Goal: Task Accomplishment & Management: Use online tool/utility

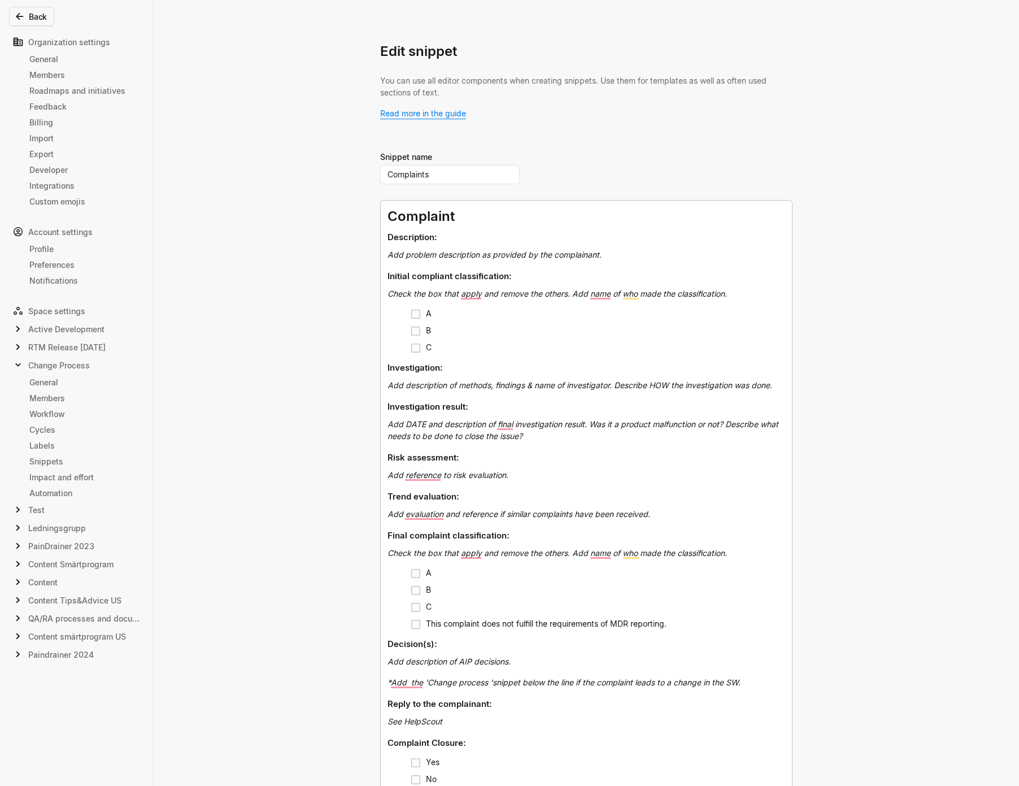
scroll to position [85, 0]
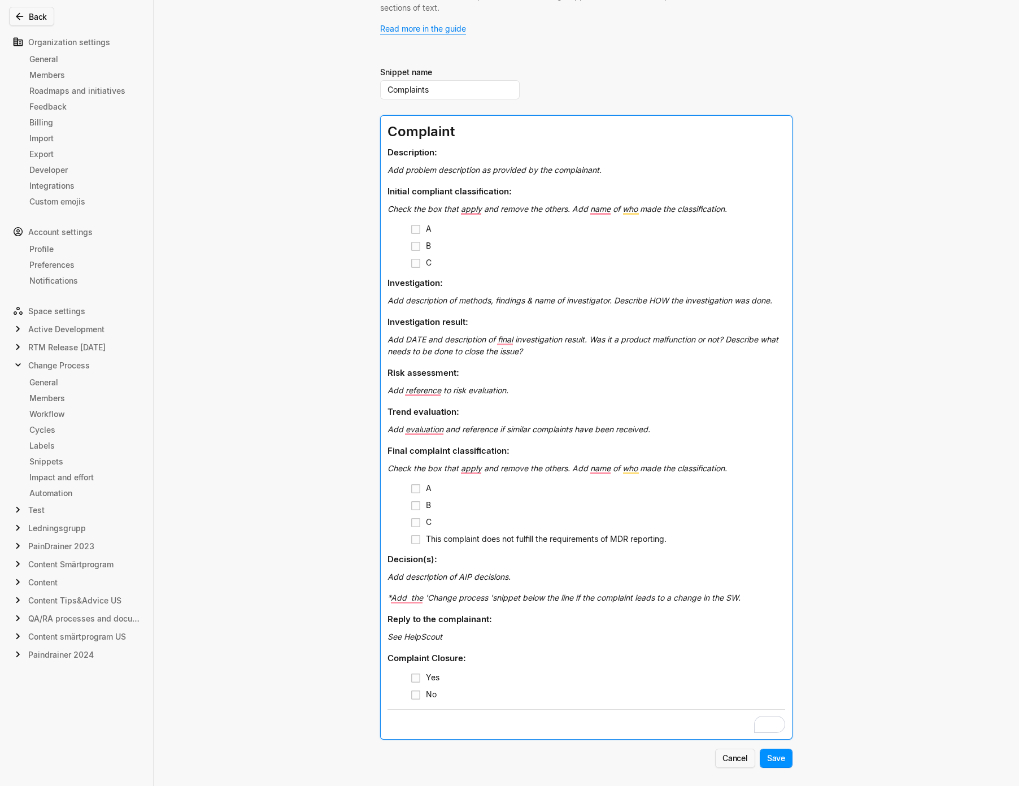
click at [430, 300] on span "Add description of methods, findings & name of investigator. Describe HOW the i…" at bounding box center [579, 300] width 385 height 10
copy span "Add description of methods, findings & name of investigator. Describe HOW the i…"
drag, startPoint x: 515, startPoint y: 390, endPoint x: 370, endPoint y: 390, distance: 144.6
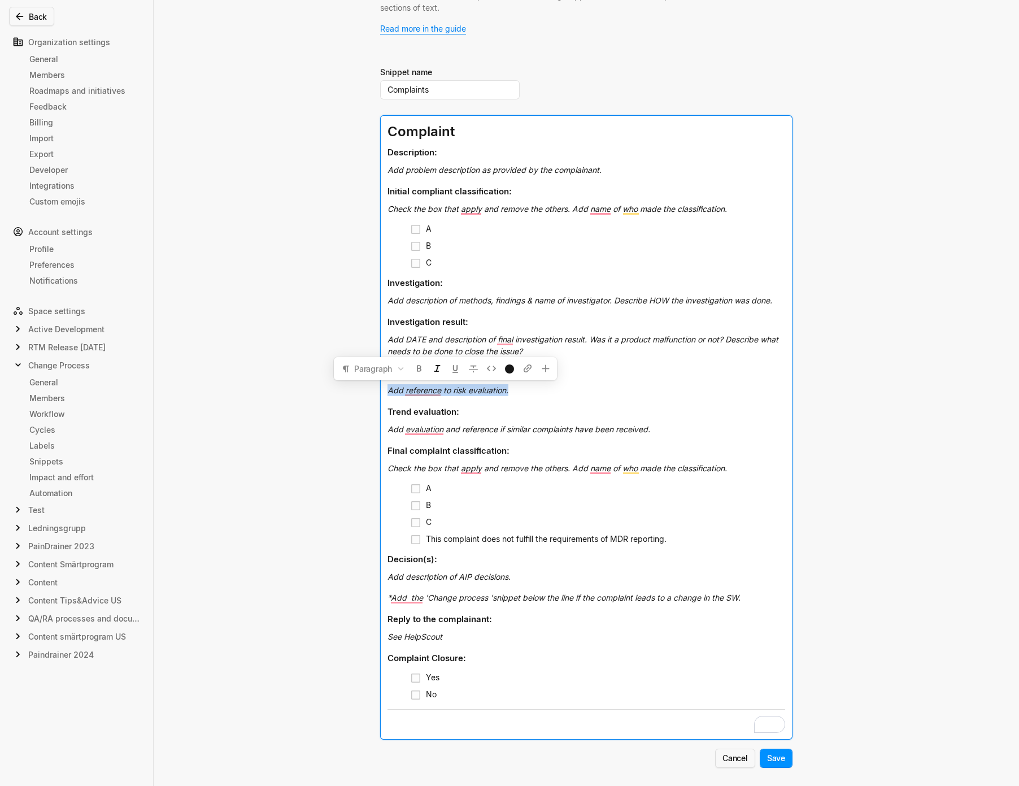
click at [370, 390] on div "Back Organization settings General Members Roadmaps and initiatives Feedback Bi…" at bounding box center [509, 393] width 1019 height 786
copy span "Add reference to risk evaluation."
click at [602, 413] on h3 "Trend evaluation:" at bounding box center [586, 411] width 398 height 23
drag, startPoint x: 655, startPoint y: 427, endPoint x: 384, endPoint y: 429, distance: 270.5
click at [387, 429] on div "Add evaluation and reference if similar complaints have been received." at bounding box center [586, 431] width 398 height 16
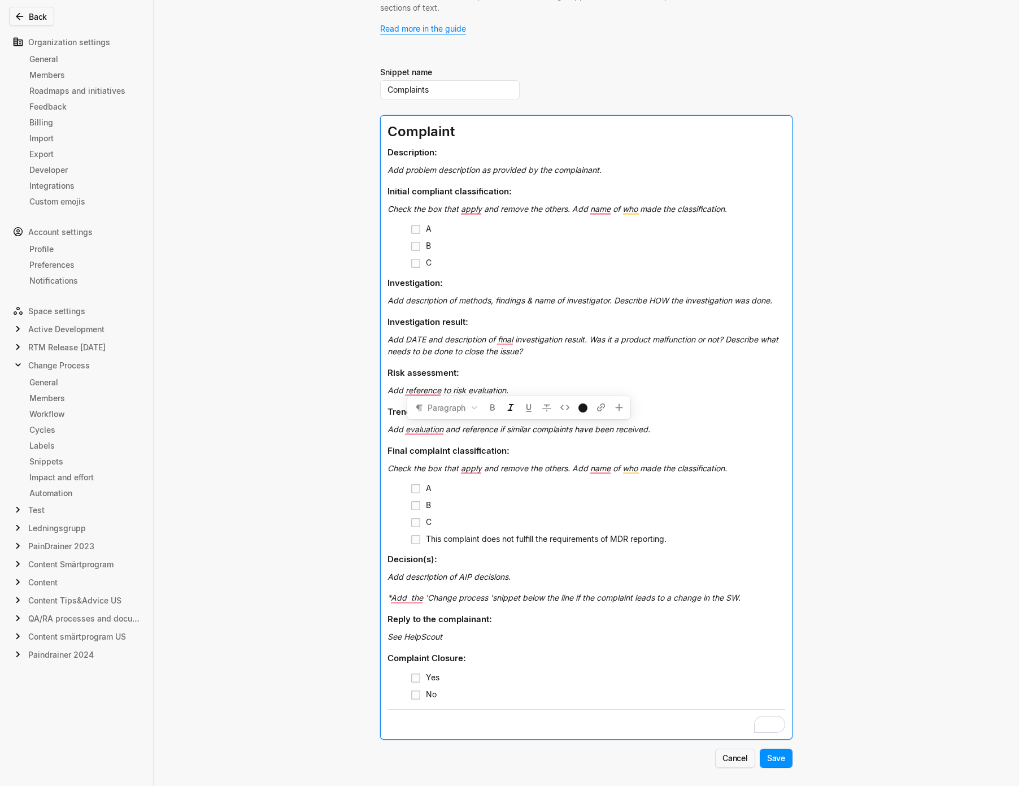
copy span "Add evaluation and reference if similar complaints have been received."
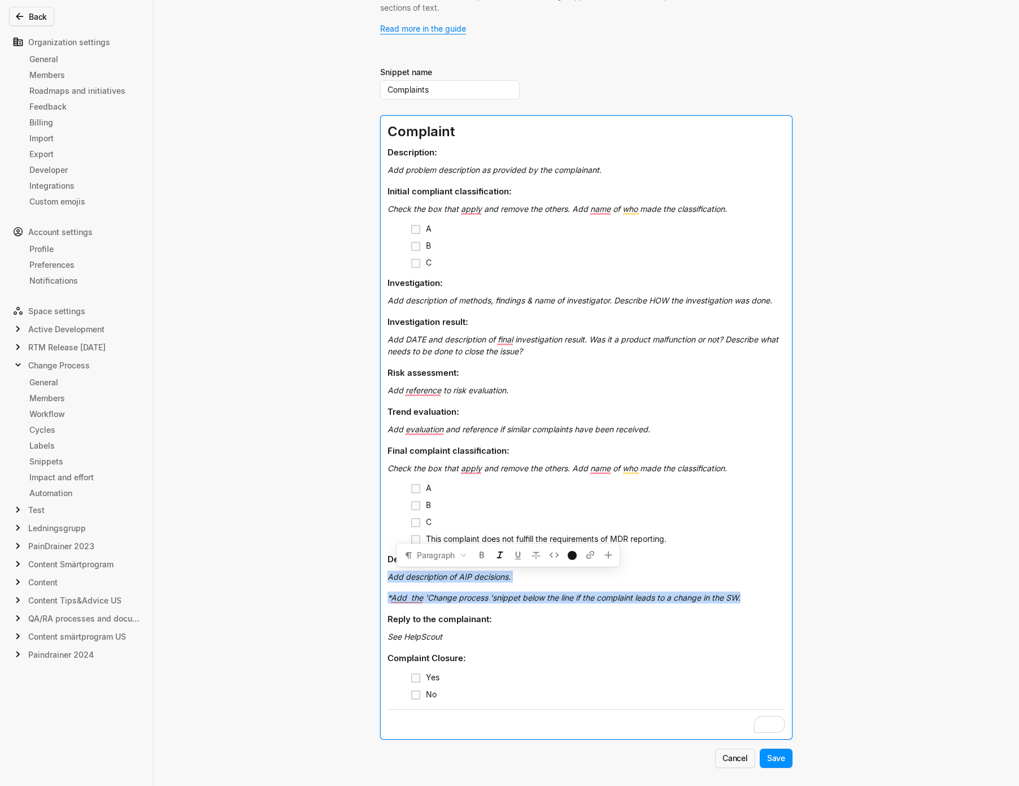
drag, startPoint x: 665, startPoint y: 596, endPoint x: 380, endPoint y: 575, distance: 286.5
click at [380, 575] on div "Back Organization settings General Members Roadmaps and initiatives Feedback Bi…" at bounding box center [509, 393] width 1019 height 786
copy div "Add description of AIP decisions. *Add the 'Change process 'snippet below the l…"
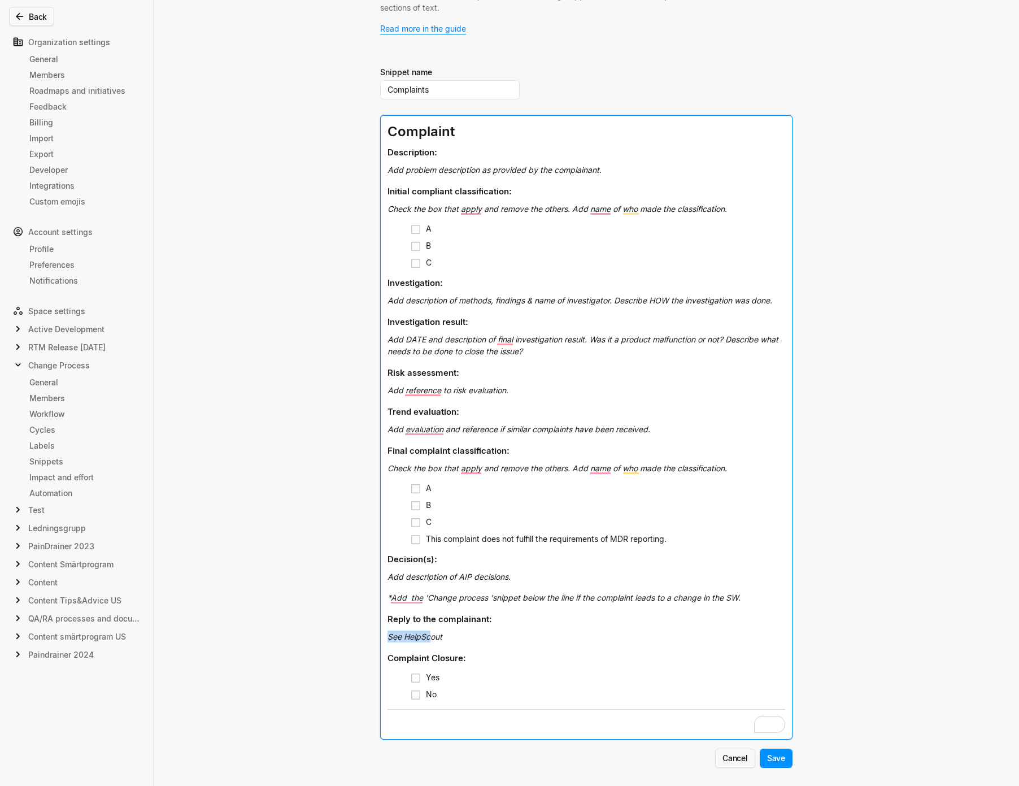
drag, startPoint x: 424, startPoint y: 639, endPoint x: 368, endPoint y: 637, distance: 55.9
click at [368, 637] on div "Edit snippet You can use all editor components when creating snippets. Use them…" at bounding box center [509, 393] width 1019 height 786
click at [422, 635] on span "See HelpScout" at bounding box center [414, 636] width 55 height 10
drag, startPoint x: 456, startPoint y: 635, endPoint x: 370, endPoint y: 636, distance: 85.8
click at [370, 636] on div "Edit snippet You can use all editor components when creating snippets. Use them…" at bounding box center [509, 393] width 1019 height 786
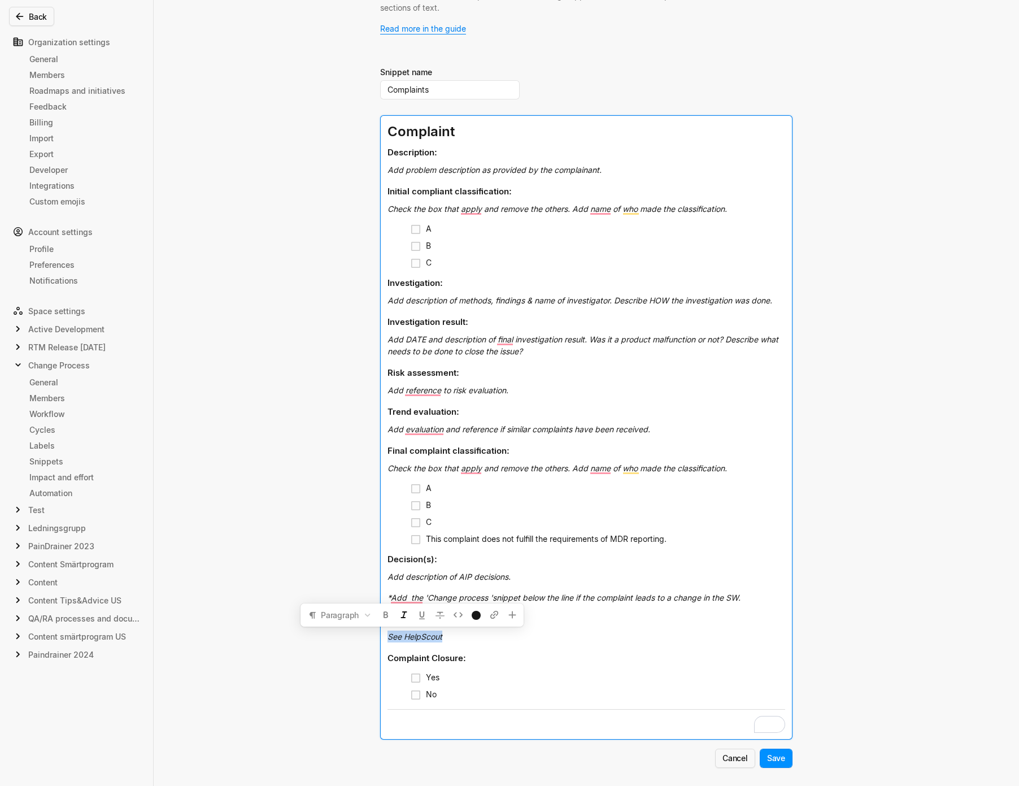
copy span "See HelpScout"
